Goal: Task Accomplishment & Management: Use online tool/utility

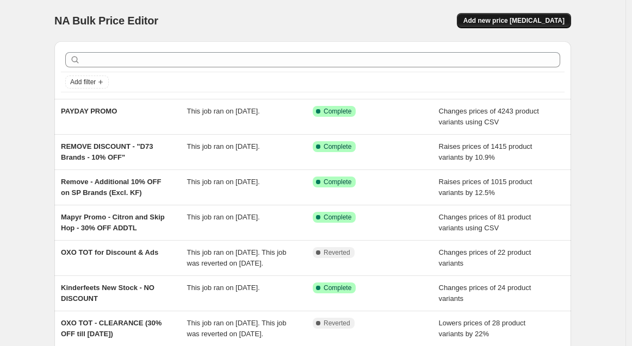
click at [547, 22] on span "Add new price [MEDICAL_DATA]" at bounding box center [513, 20] width 101 height 9
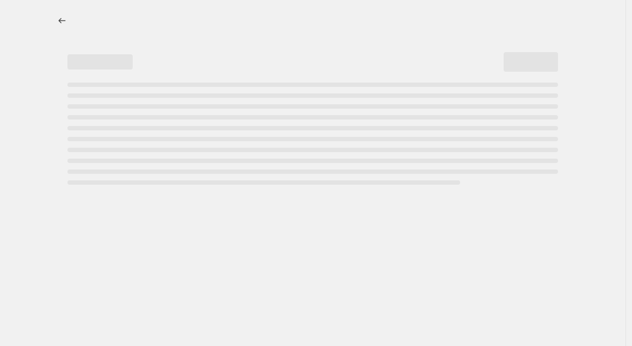
select select "percentage"
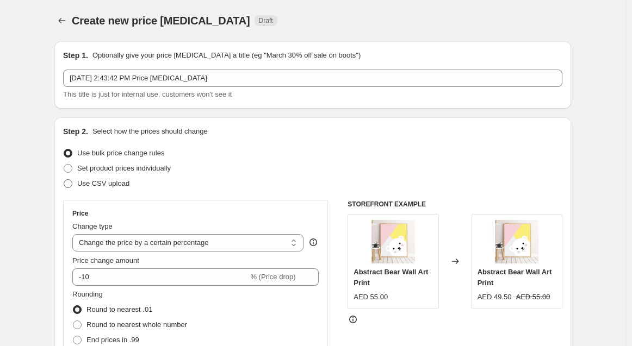
click at [100, 181] on span "Use CSV upload" at bounding box center [103, 183] width 52 height 8
click at [64, 180] on input "Use CSV upload" at bounding box center [64, 179] width 1 height 1
radio input "true"
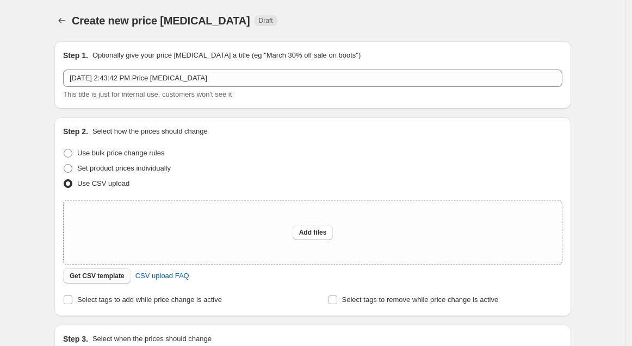
click at [120, 277] on span "Get CSV template" at bounding box center [97, 276] width 55 height 9
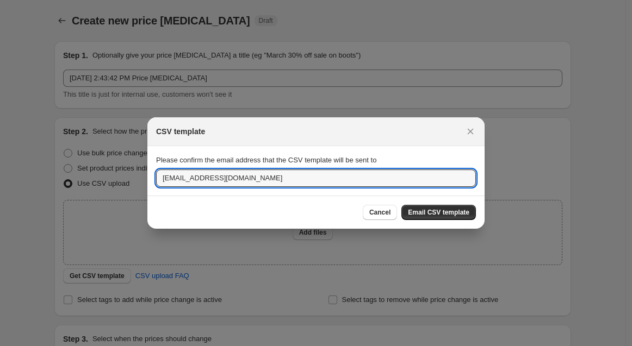
drag, startPoint x: 178, startPoint y: 177, endPoint x: -61, endPoint y: 171, distance: 238.8
click at [0, 171] on html "Home Settings Plans Skip to content Create new price [MEDICAL_DATA]. This page …" at bounding box center [316, 173] width 632 height 346
type input "[EMAIL_ADDRESS][DOMAIN_NAME]"
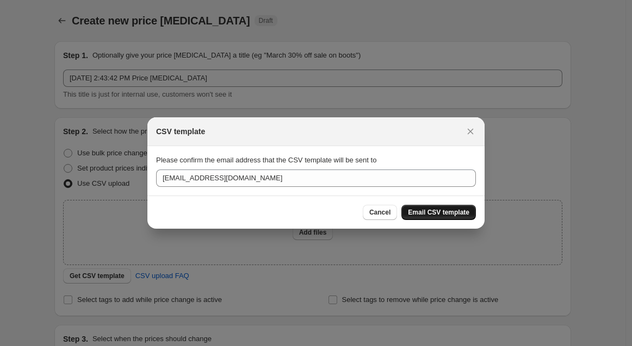
click at [450, 215] on span "Email CSV template" at bounding box center [438, 212] width 61 height 9
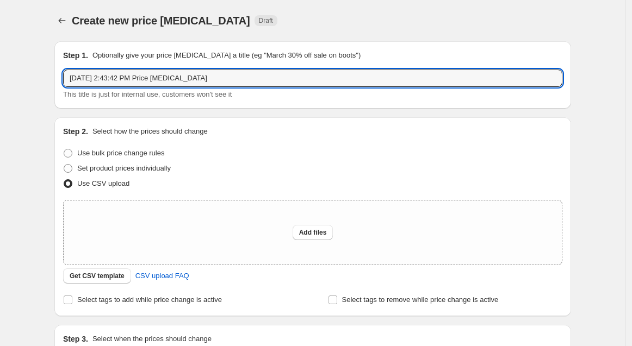
drag, startPoint x: 245, startPoint y: 72, endPoint x: -133, endPoint y: 61, distance: 378.7
click at [0, 61] on html "Home Settings Plans Skip to content Create new price [MEDICAL_DATA]. This page …" at bounding box center [316, 173] width 632 height 346
paste input "Stokke 2025 Price Update"
type input "Stokke 2025 Price Update"
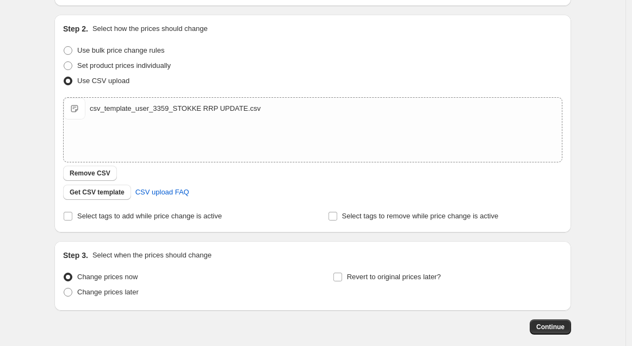
scroll to position [157, 0]
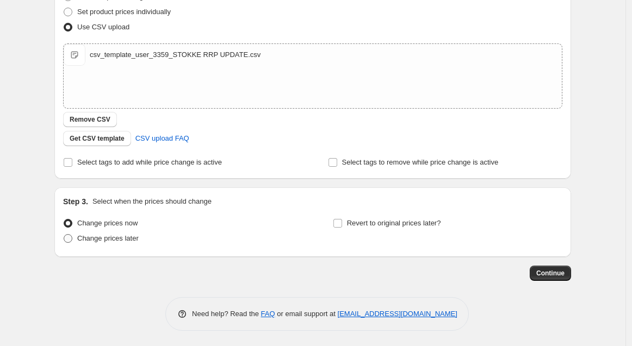
click at [113, 241] on span "Change prices later" at bounding box center [107, 238] width 61 height 8
click at [64, 235] on input "Change prices later" at bounding box center [64, 234] width 1 height 1
radio input "true"
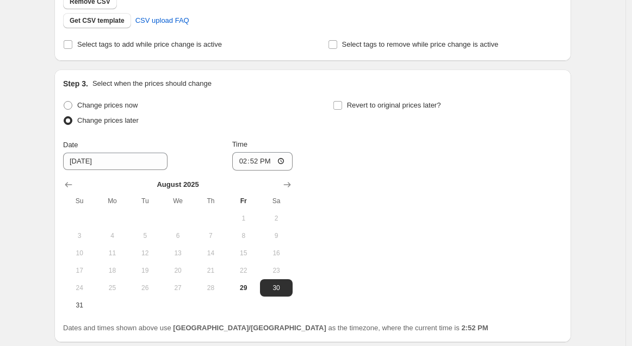
scroll to position [278, 0]
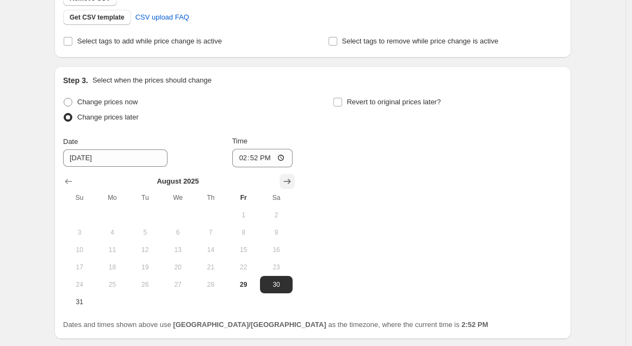
click at [287, 183] on icon "Show next month, September 2025" at bounding box center [287, 181] width 11 height 11
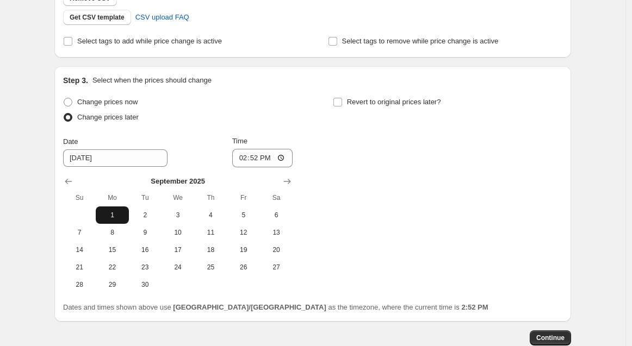
click at [120, 211] on span "1" at bounding box center [112, 215] width 24 height 9
type input "[DATE]"
click at [246, 153] on input "14:52" at bounding box center [262, 158] width 61 height 18
type input "00:05"
click at [363, 161] on div "Change prices now Change prices later Date [DATE] Time 00:[DATE] Mo Tu We Th Fr…" at bounding box center [312, 194] width 499 height 199
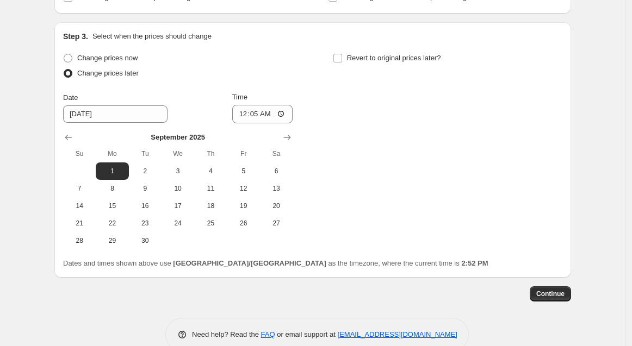
scroll to position [343, 0]
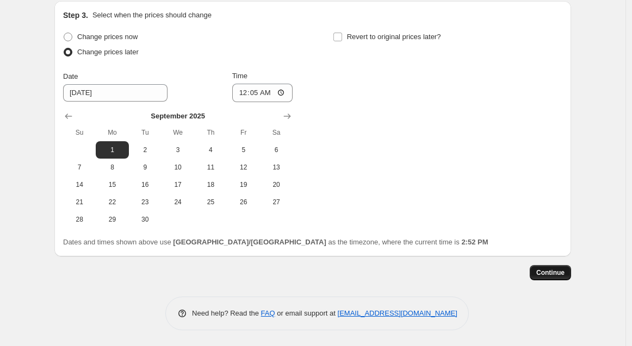
click at [555, 273] on span "Continue" at bounding box center [550, 273] width 28 height 9
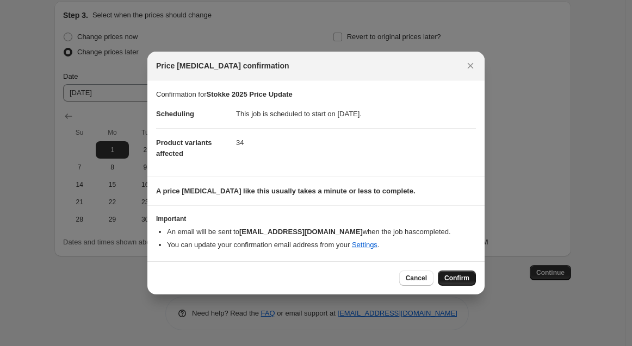
click at [449, 281] on span "Confirm" at bounding box center [456, 278] width 25 height 9
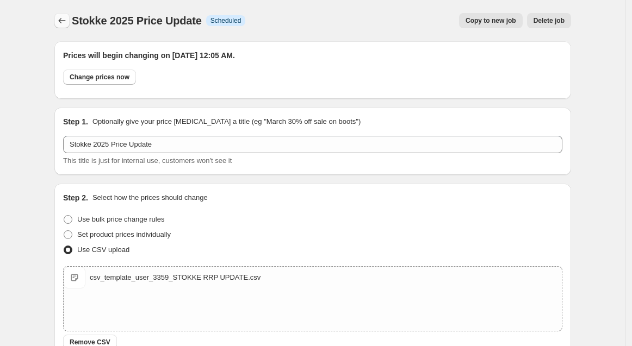
click at [66, 22] on icon "Price change jobs" at bounding box center [62, 20] width 11 height 11
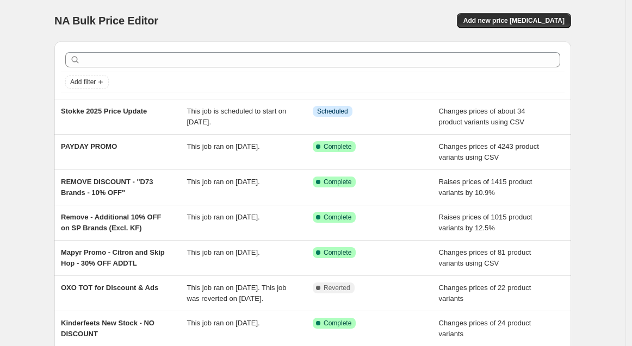
click at [625, 26] on div "NA Bulk Price Editor. This page is ready NA Bulk Price Editor Add new price cha…" at bounding box center [312, 280] width 625 height 560
